Goal: Task Accomplishment & Management: Manage account settings

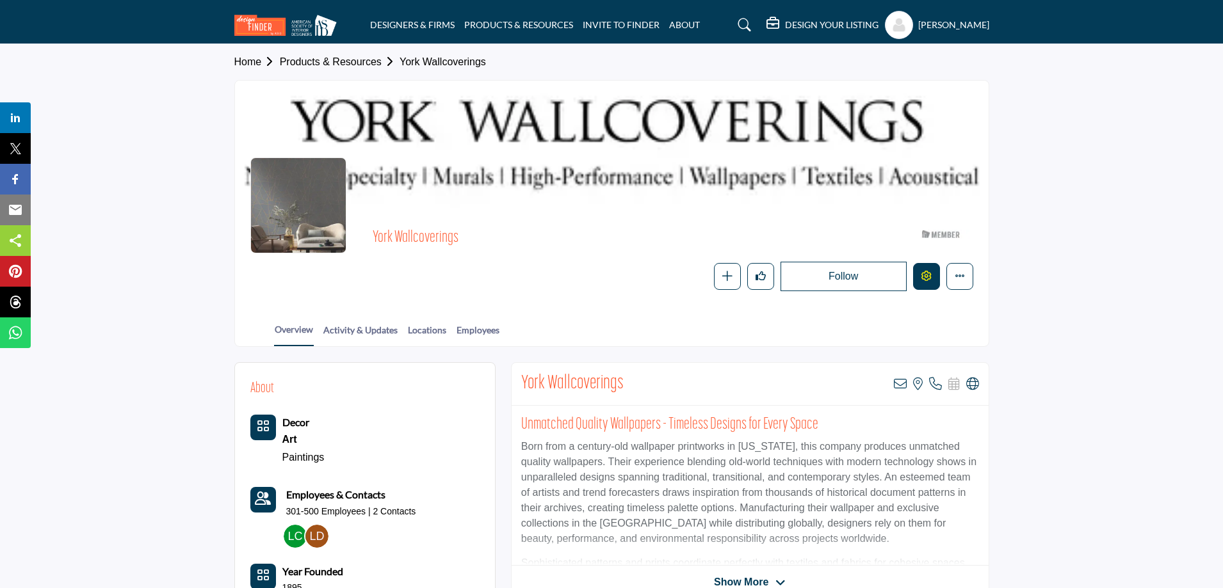
click at [932, 277] on button "Edit company" at bounding box center [926, 276] width 27 height 27
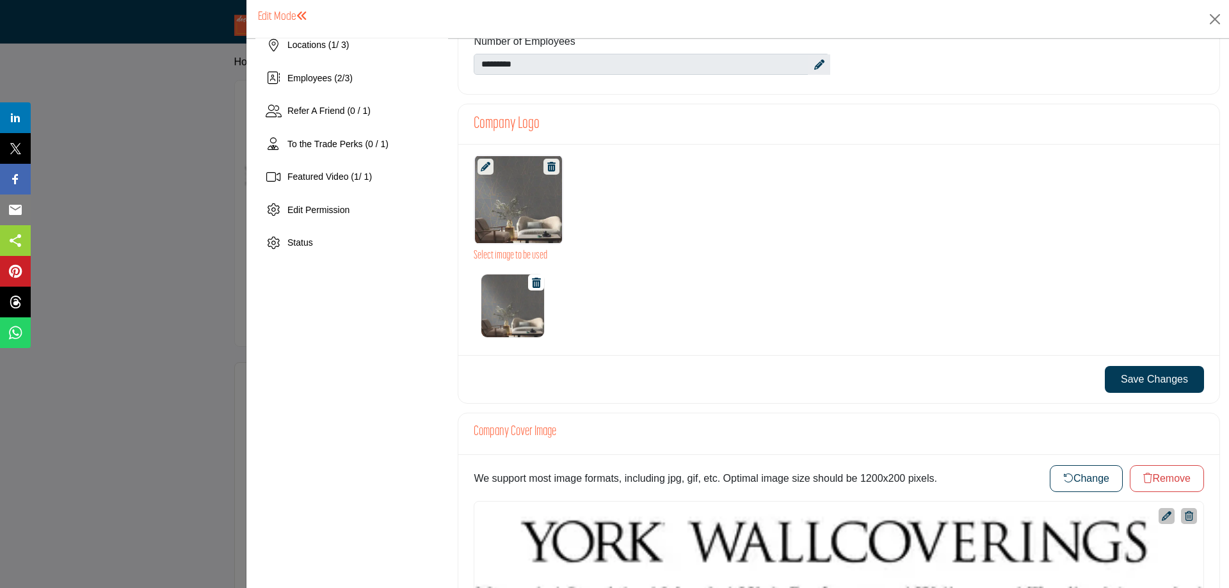
scroll to position [320, 0]
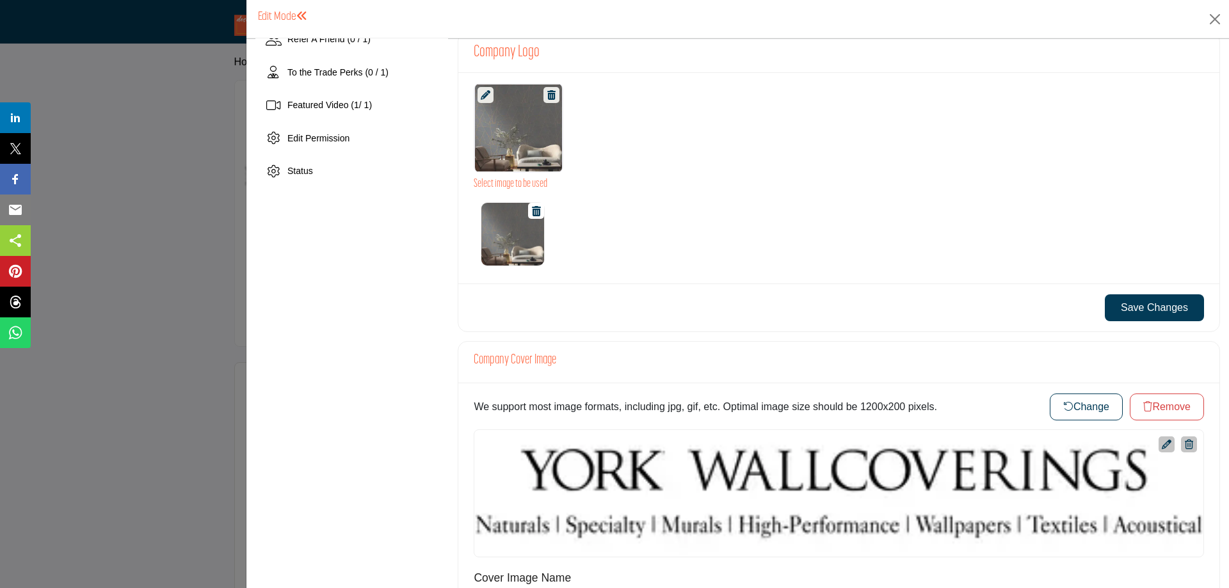
click at [1067, 404] on button "Change" at bounding box center [1086, 407] width 73 height 27
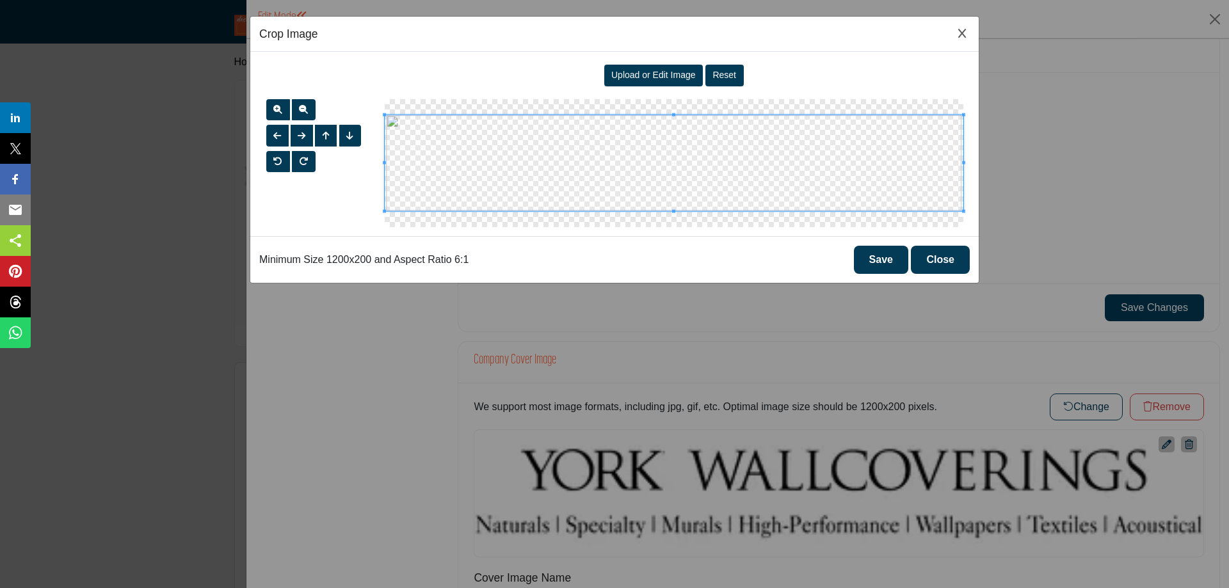
click at [645, 76] on span "Upload or Edit Image" at bounding box center [654, 75] width 85 height 10
click at [881, 256] on button "Save" at bounding box center [881, 260] width 54 height 28
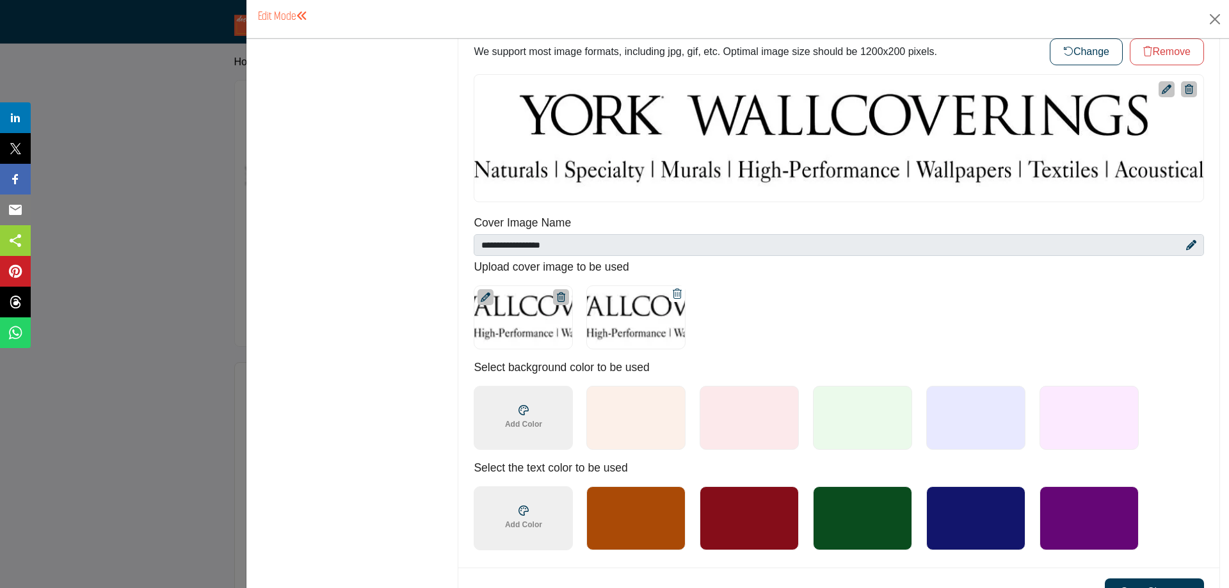
scroll to position [704, 0]
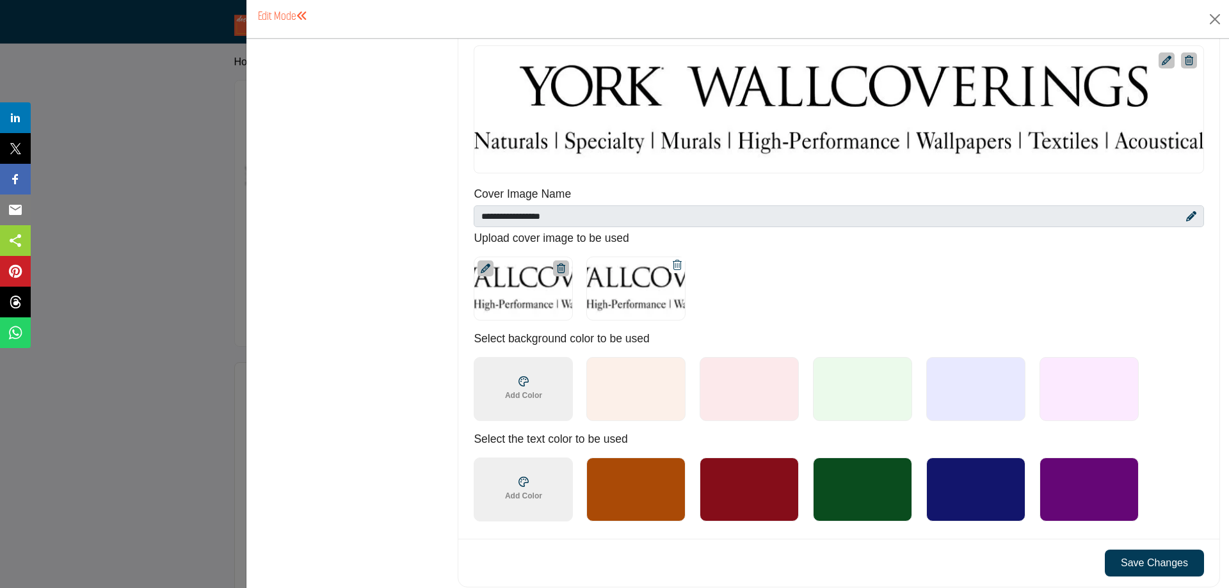
click at [1140, 565] on button "Save Changes" at bounding box center [1154, 563] width 99 height 27
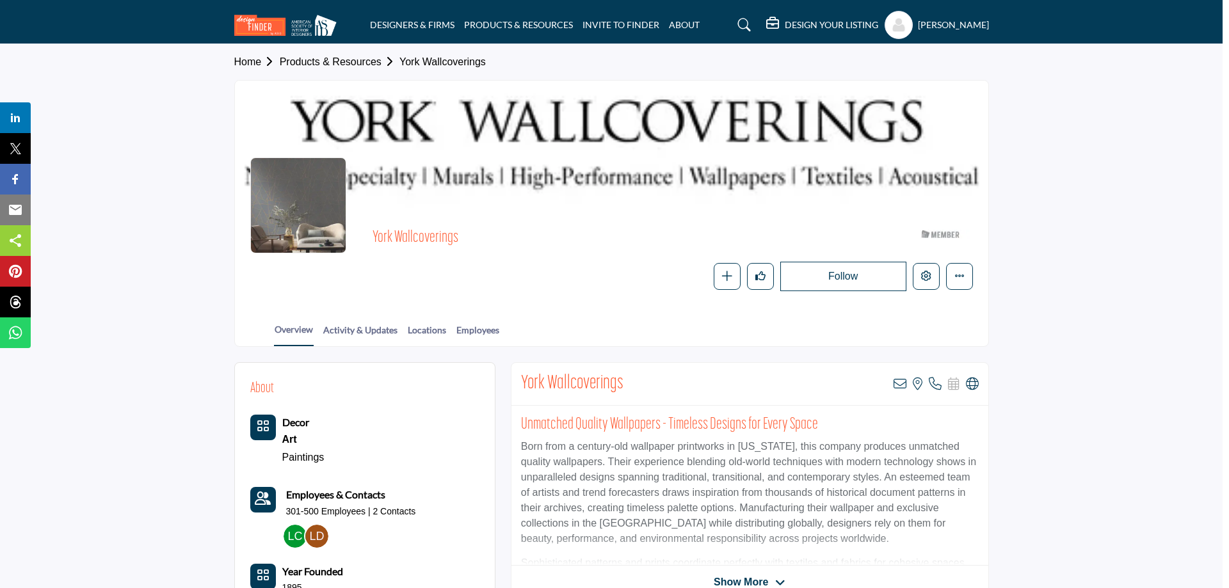
click at [183, 161] on div at bounding box center [614, 294] width 1229 height 588
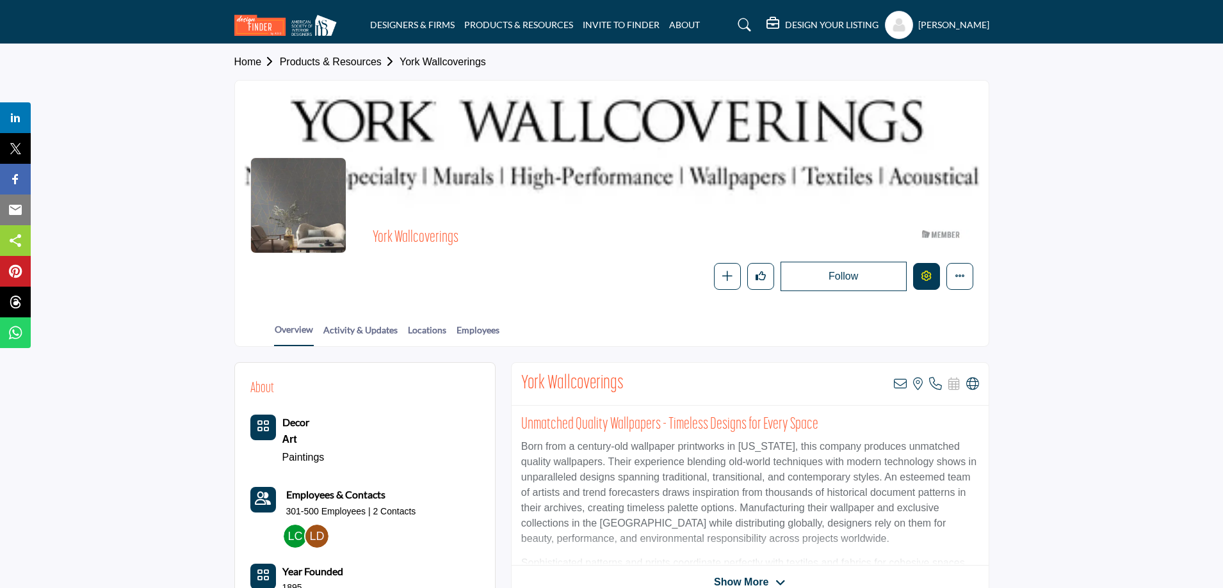
click at [922, 271] on icon "Edit company" at bounding box center [926, 276] width 10 height 10
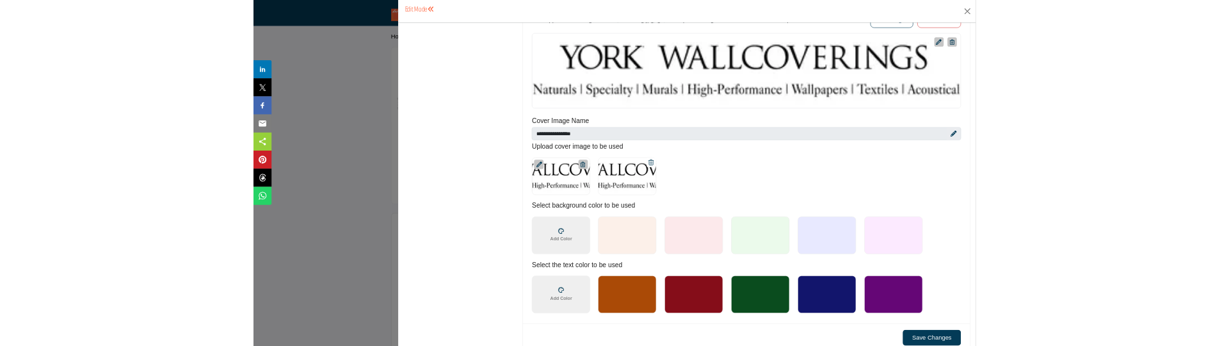
scroll to position [768, 0]
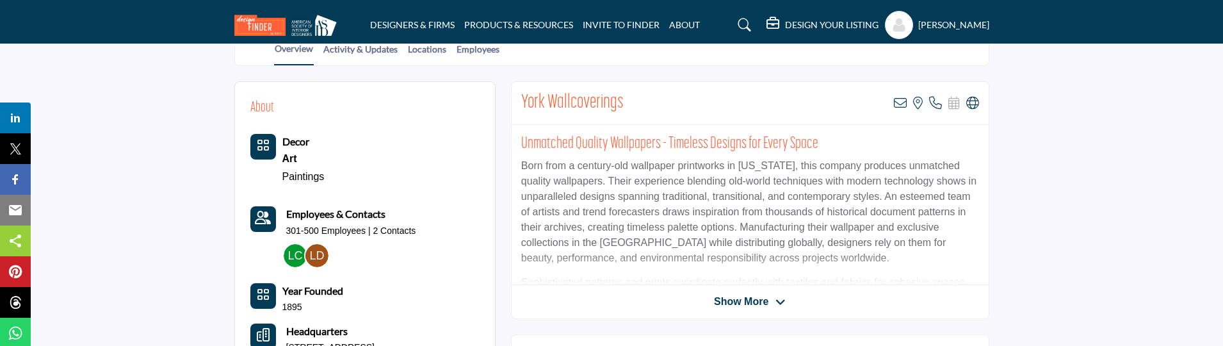
scroll to position [320, 0]
